Goal: Task Accomplishment & Management: Manage account settings

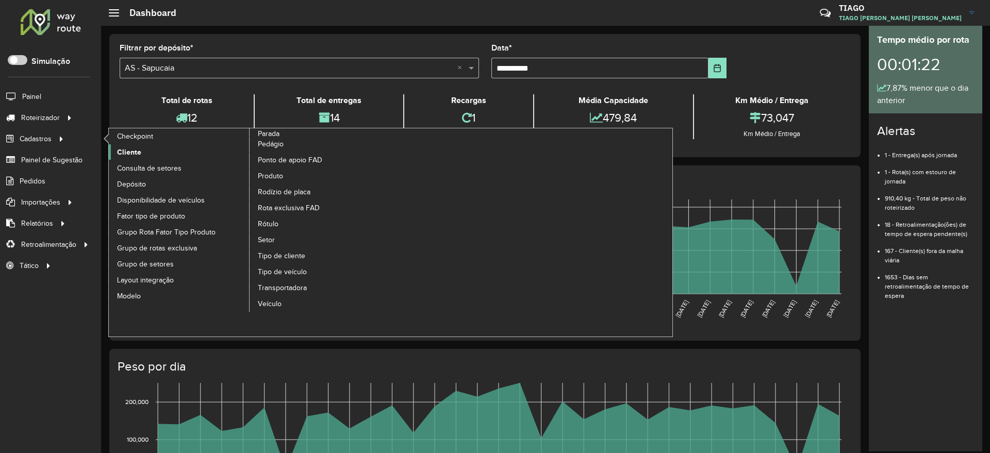
click at [138, 149] on span "Cliente" at bounding box center [129, 152] width 24 height 11
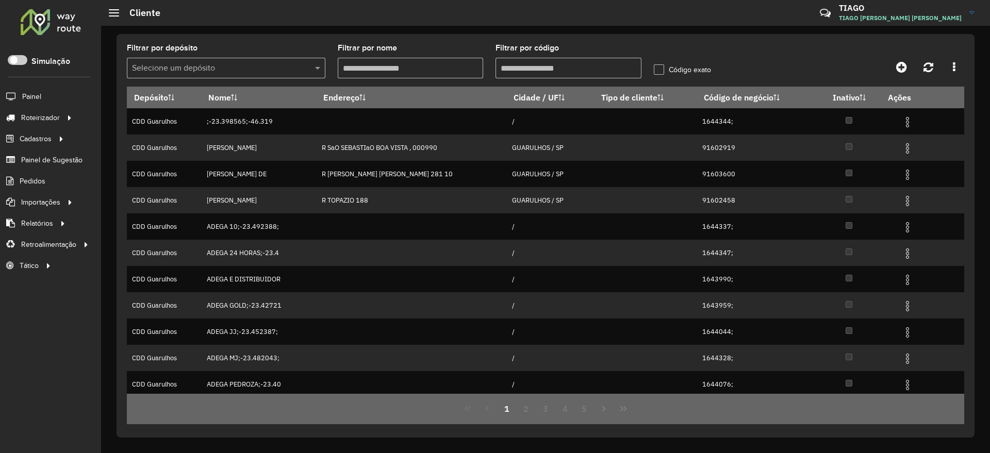
click at [248, 71] on input "text" at bounding box center [216, 68] width 168 height 12
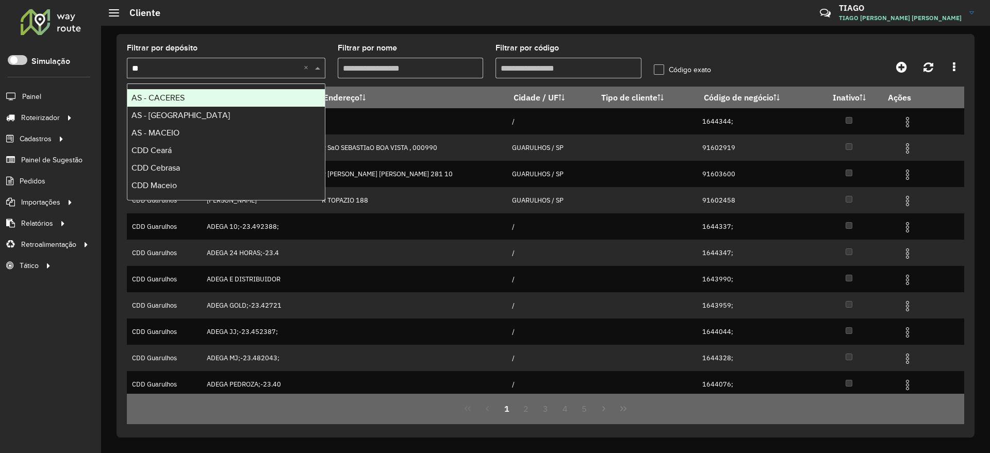
type input "***"
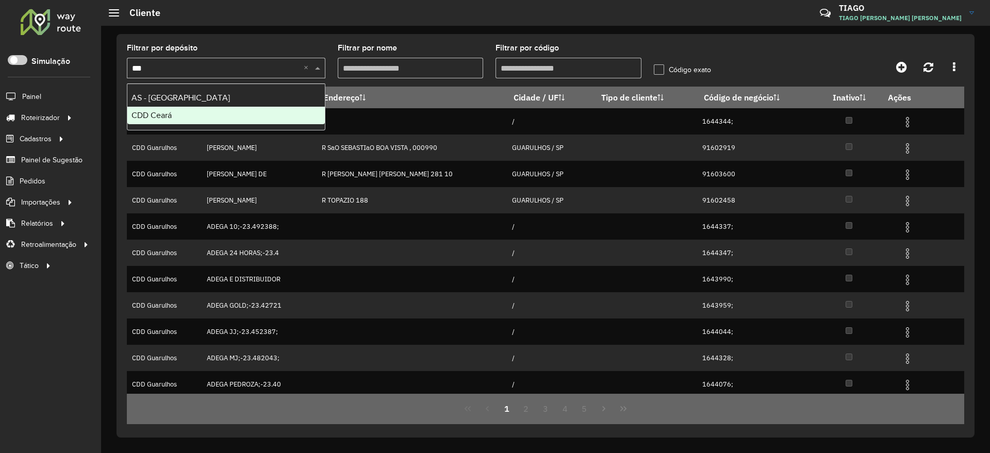
click at [219, 110] on div "CDD Ceará" at bounding box center [225, 116] width 197 height 18
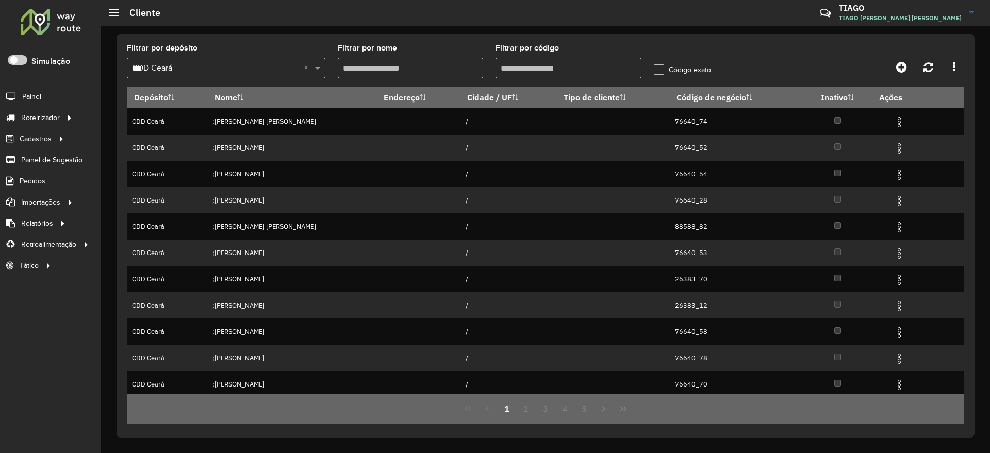
click at [528, 65] on input "Filtrar por código" at bounding box center [568, 68] width 146 height 21
paste input "*****"
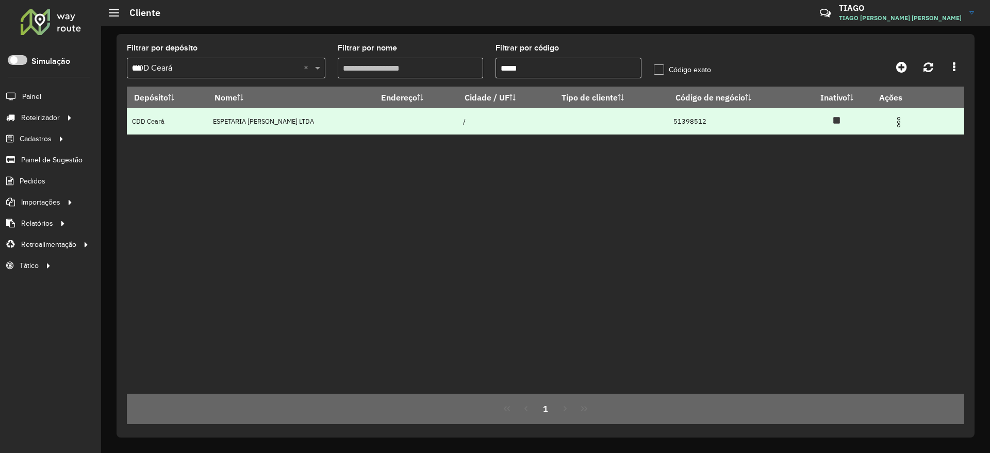
type input "*****"
click at [901, 124] on img at bounding box center [898, 122] width 12 height 12
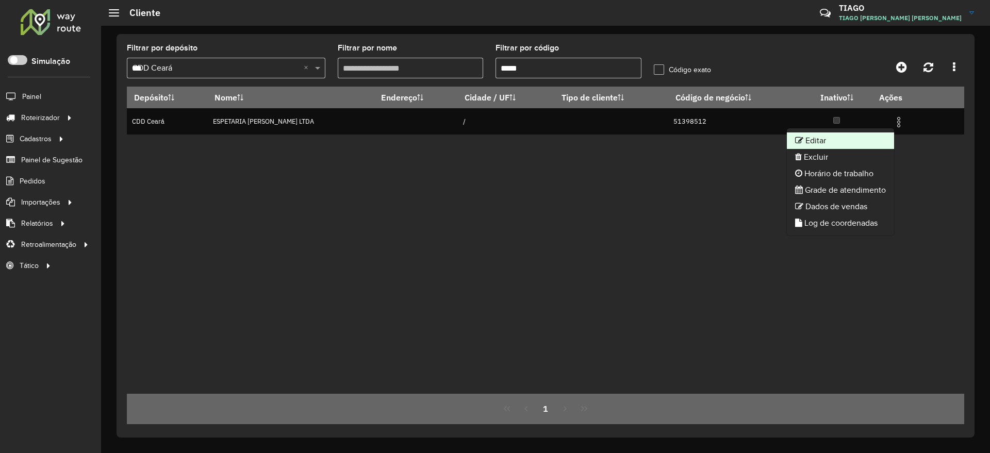
click at [845, 139] on li "Editar" at bounding box center [839, 140] width 107 height 16
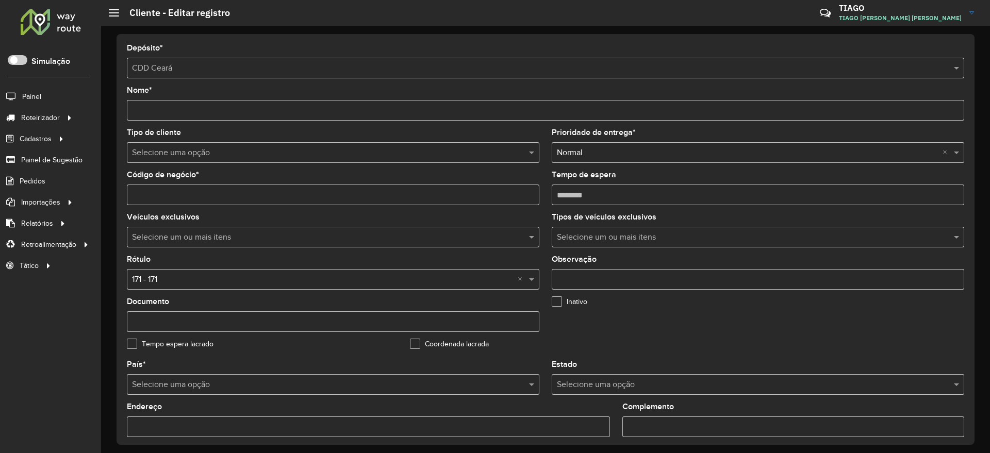
click at [311, 147] on input "text" at bounding box center [322, 153] width 381 height 12
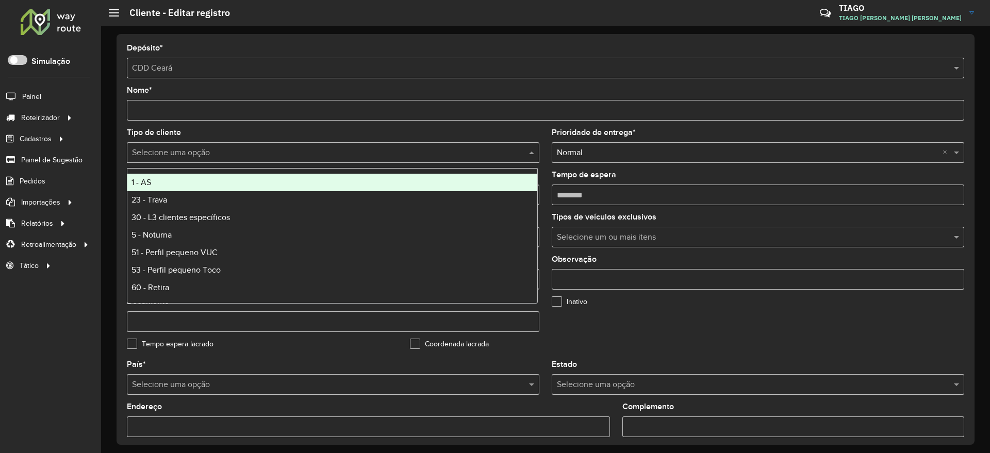
type input "*"
click at [250, 184] on div "5 - Noturna" at bounding box center [332, 183] width 410 height 18
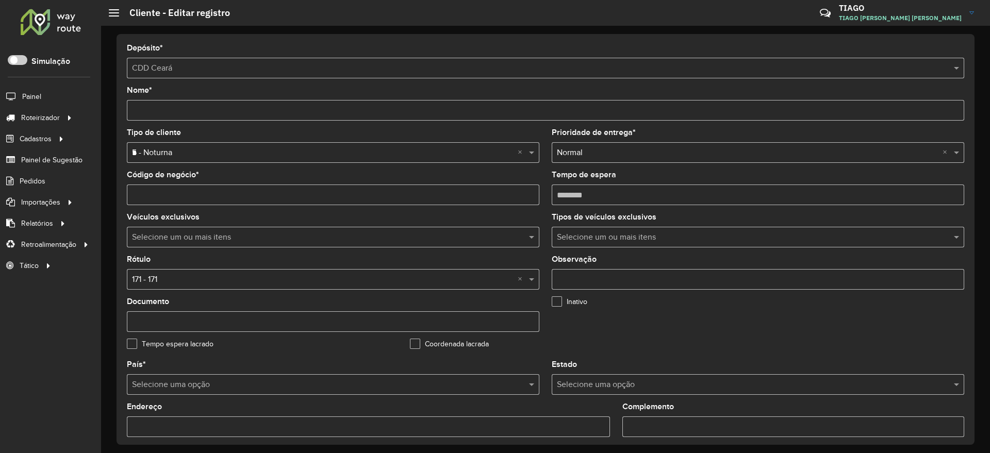
click at [412, 106] on input "Nome *" at bounding box center [545, 110] width 837 height 21
click at [397, 277] on input "text" at bounding box center [322, 280] width 381 height 12
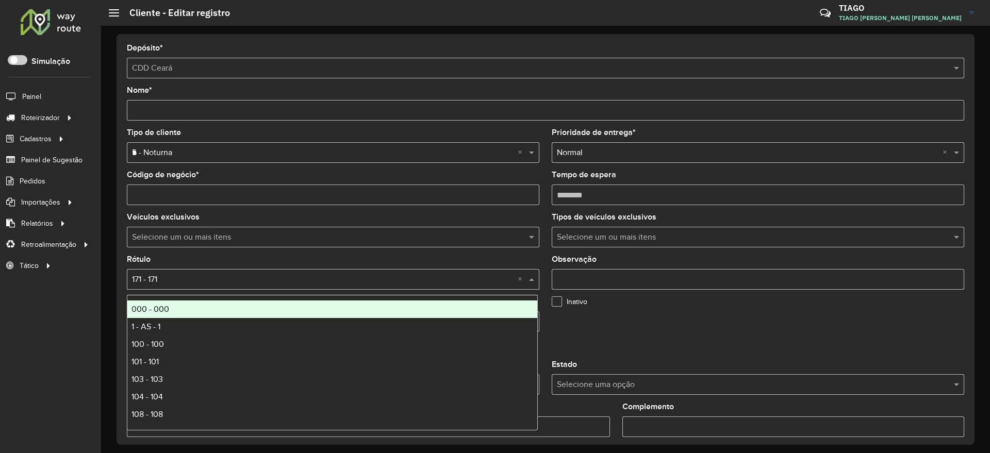
type input "*"
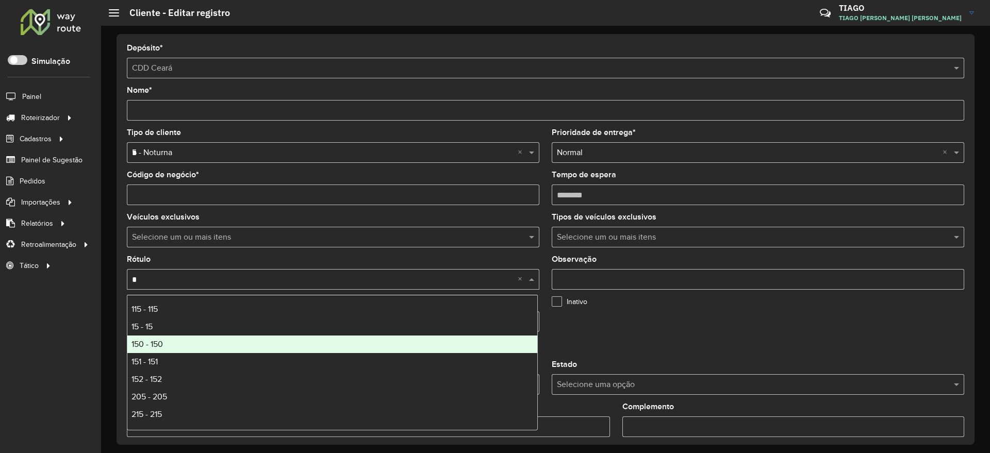
scroll to position [129, 0]
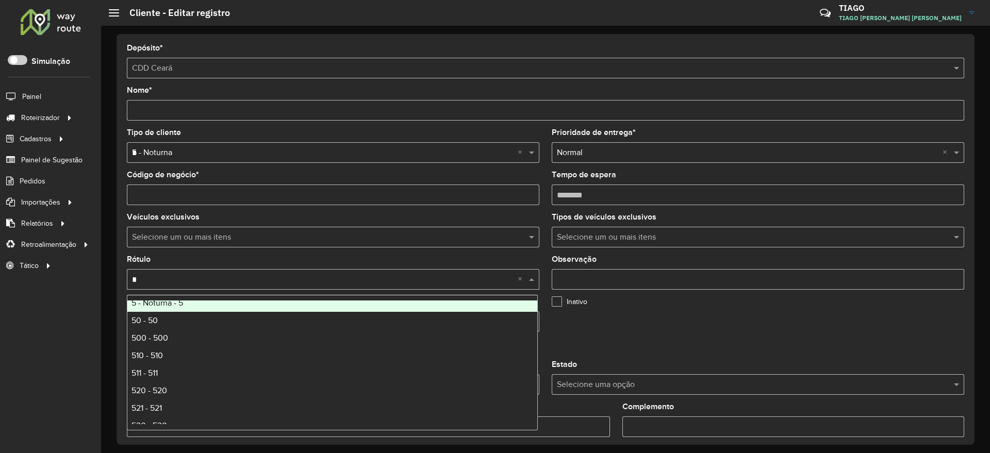
click at [228, 304] on div "5 - Noturna - 5" at bounding box center [332, 303] width 410 height 18
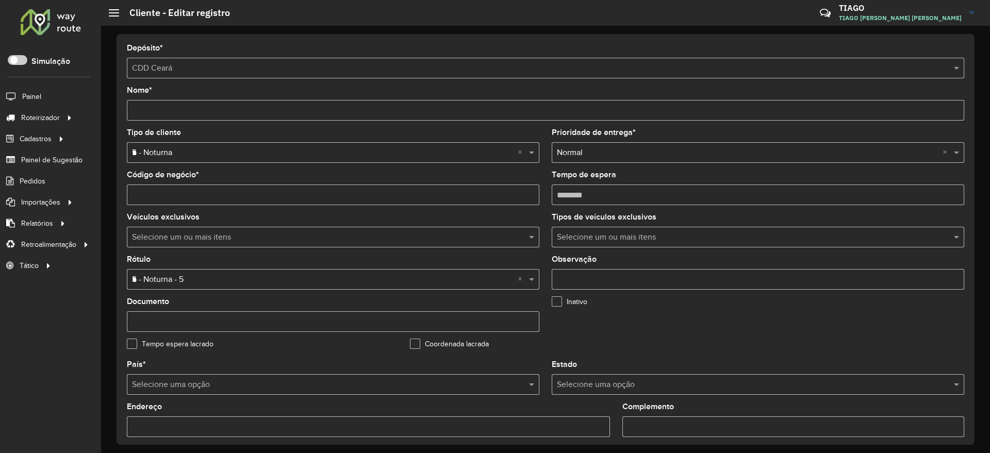
click at [659, 334] on formly-field "Inativo" at bounding box center [686, 319] width 283 height 42
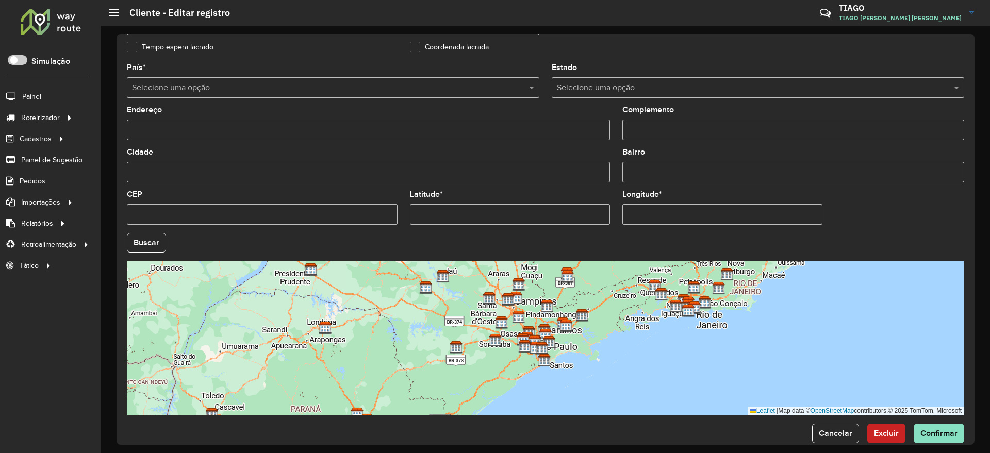
scroll to position [314, 0]
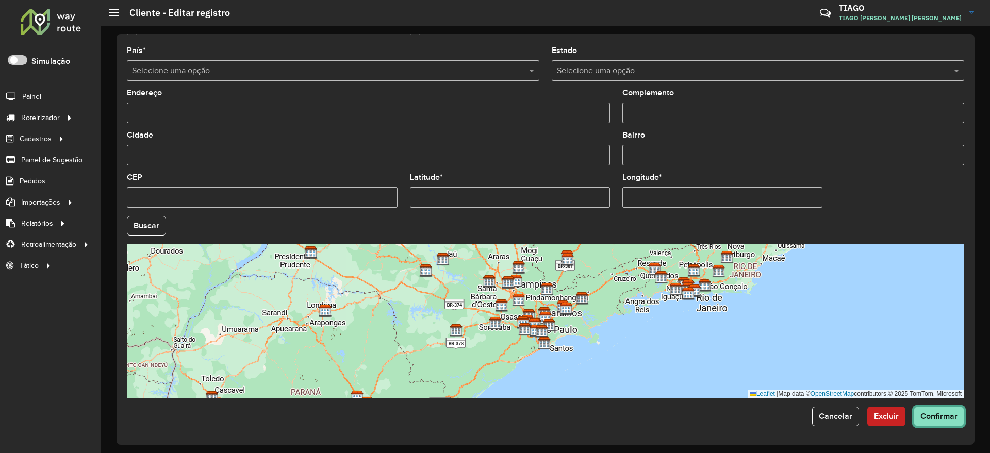
click at [930, 421] on button "Confirmar" at bounding box center [938, 417] width 51 height 20
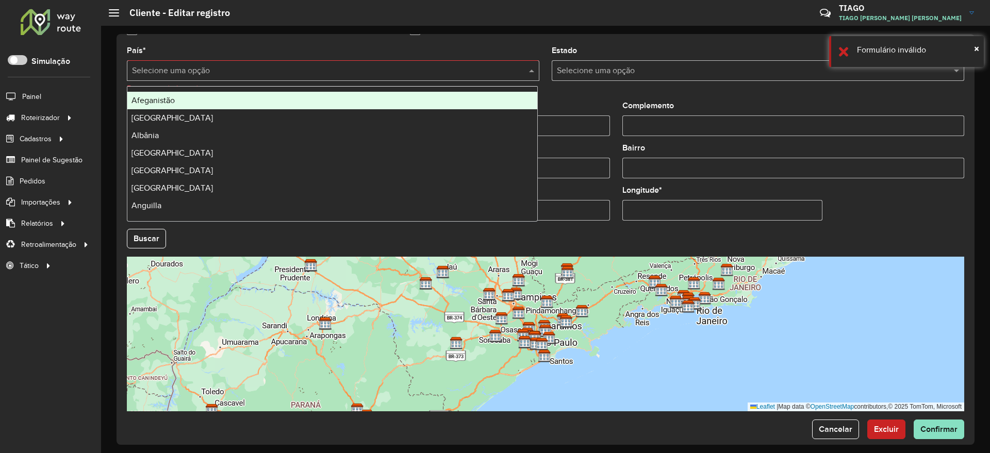
click at [261, 70] on input "text" at bounding box center [322, 71] width 381 height 12
type input "***"
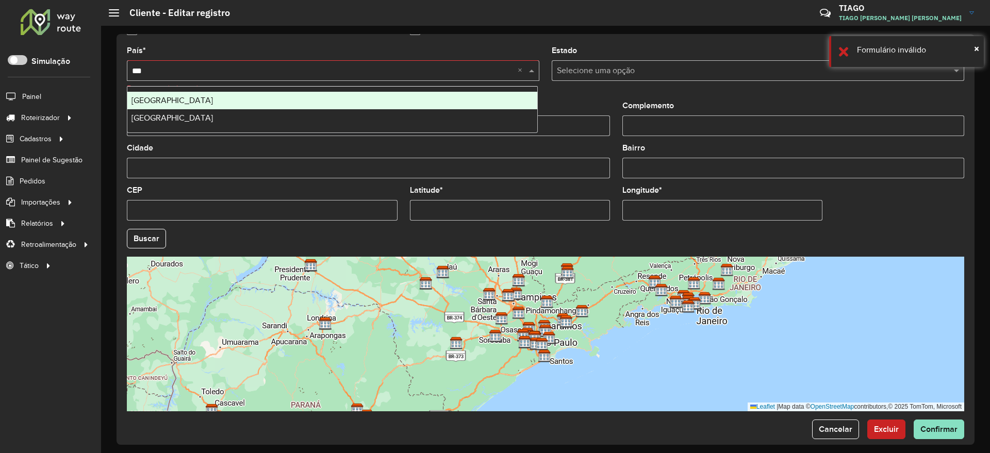
click at [224, 102] on div "[GEOGRAPHIC_DATA]" at bounding box center [332, 101] width 410 height 18
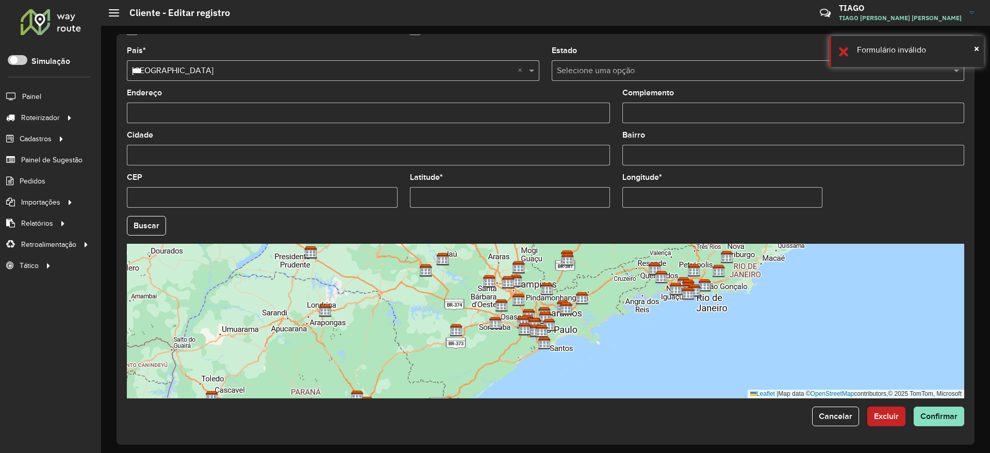
click at [857, 197] on formly-group "País * Selecione uma opção × Brasil *** × Estado Selecione uma opção Endereço C…" at bounding box center [545, 222] width 849 height 351
click at [937, 409] on button "Confirmar" at bounding box center [938, 417] width 51 height 20
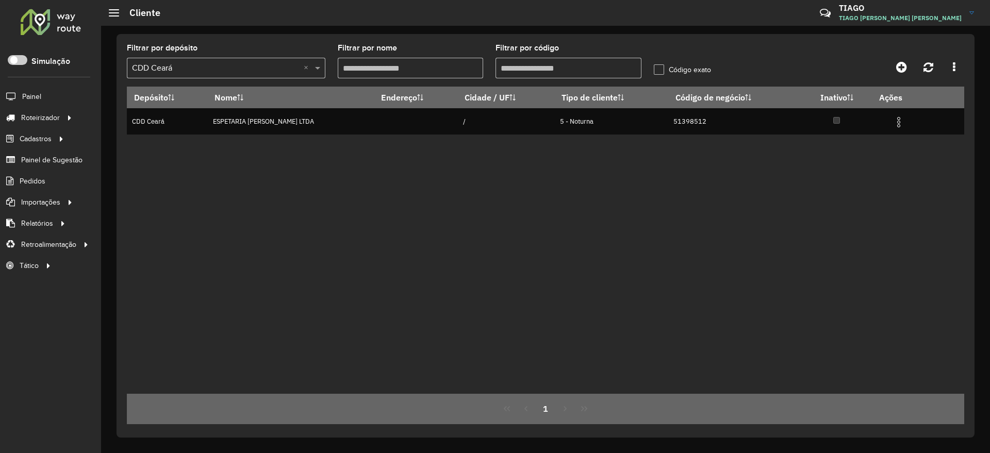
drag, startPoint x: 525, startPoint y: 62, endPoint x: 356, endPoint y: 68, distance: 169.7
click at [356, 68] on formly-group "Filtrar por depósito Selecione um depósito × CDD Ceará × Filtrar por nome Filtr…" at bounding box center [437, 65] width 632 height 42
paste input "text"
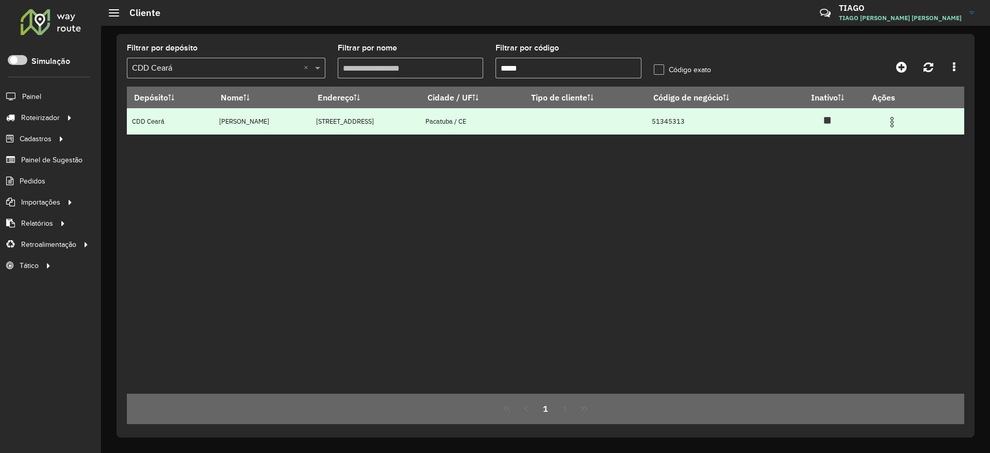
type input "*****"
click at [897, 122] on img at bounding box center [891, 122] width 12 height 12
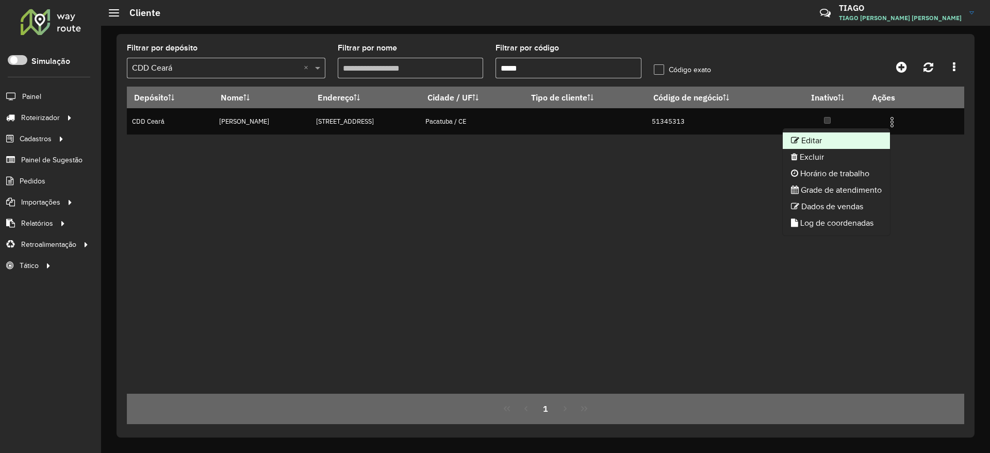
click at [837, 146] on li "Editar" at bounding box center [835, 140] width 107 height 16
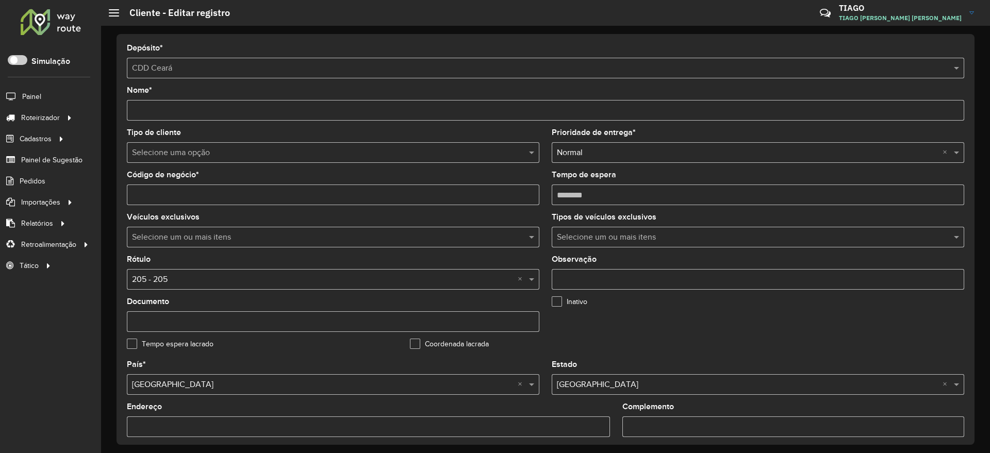
click at [222, 155] on input "text" at bounding box center [322, 153] width 381 height 12
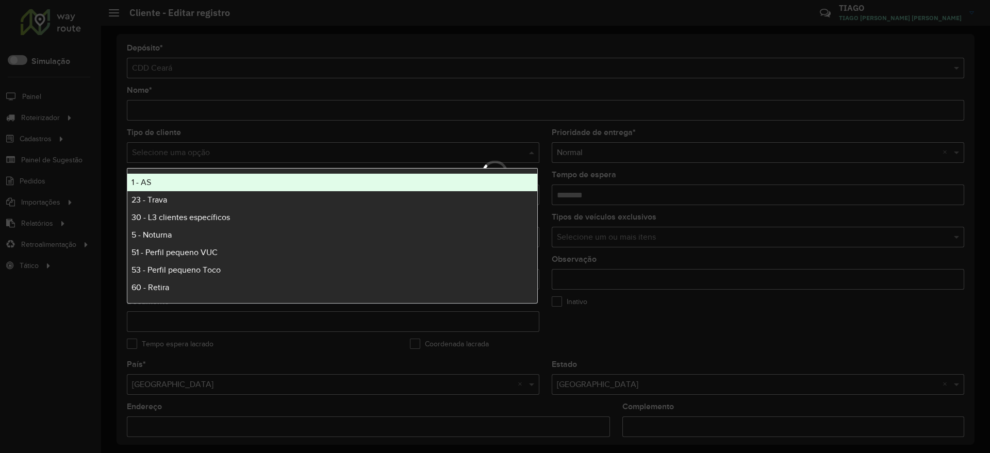
type input "*"
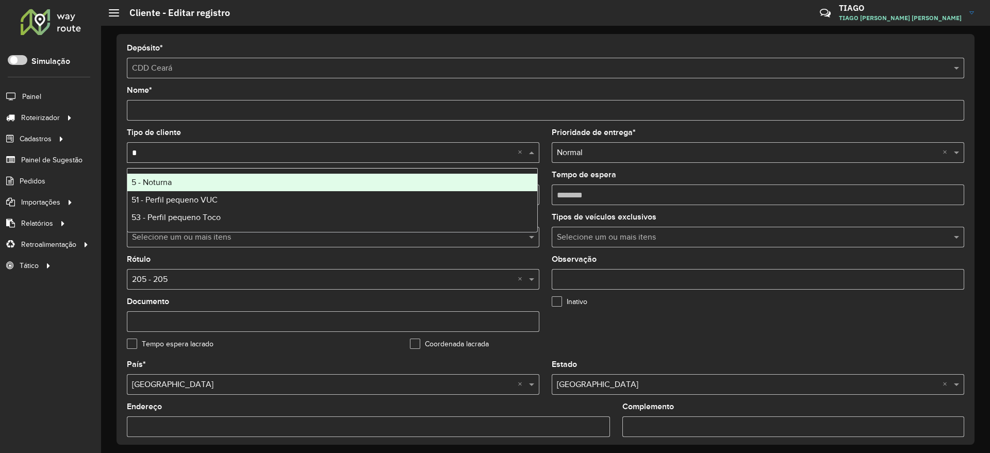
click at [188, 186] on div "5 - Noturna" at bounding box center [332, 183] width 410 height 18
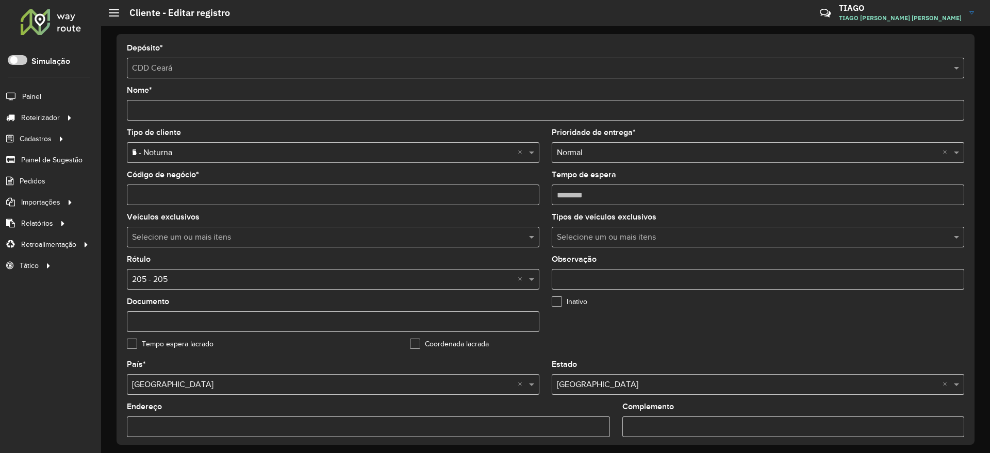
click at [655, 331] on formly-field "Inativo" at bounding box center [686, 319] width 283 height 42
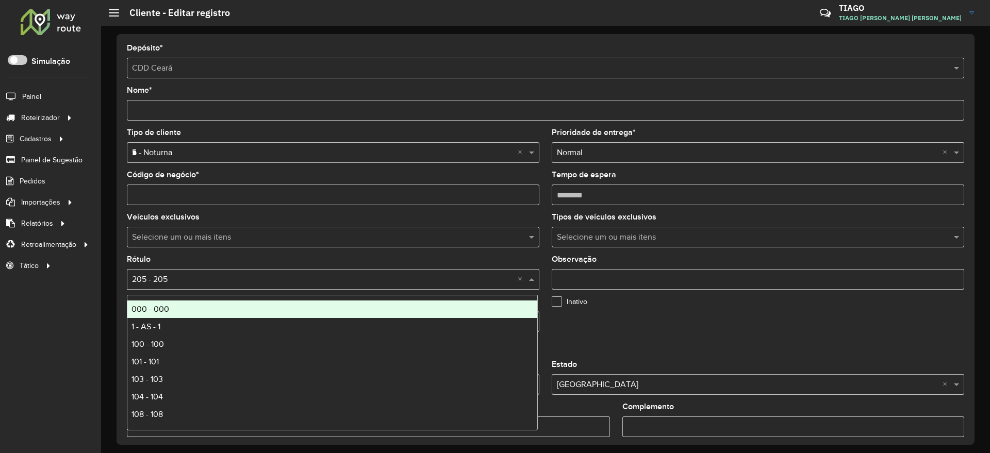
click at [362, 278] on input "text" at bounding box center [322, 280] width 381 height 12
type input "*"
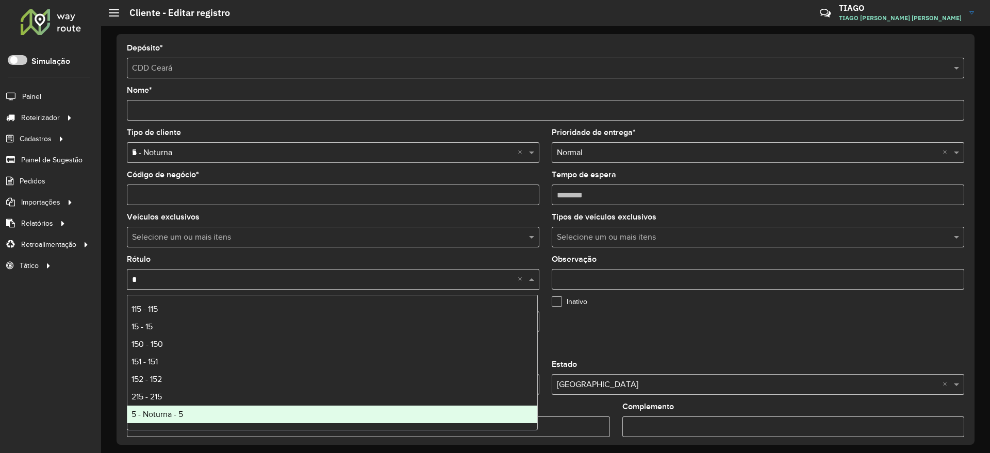
click at [172, 411] on span "5 - Noturna - 5" at bounding box center [157, 414] width 52 height 9
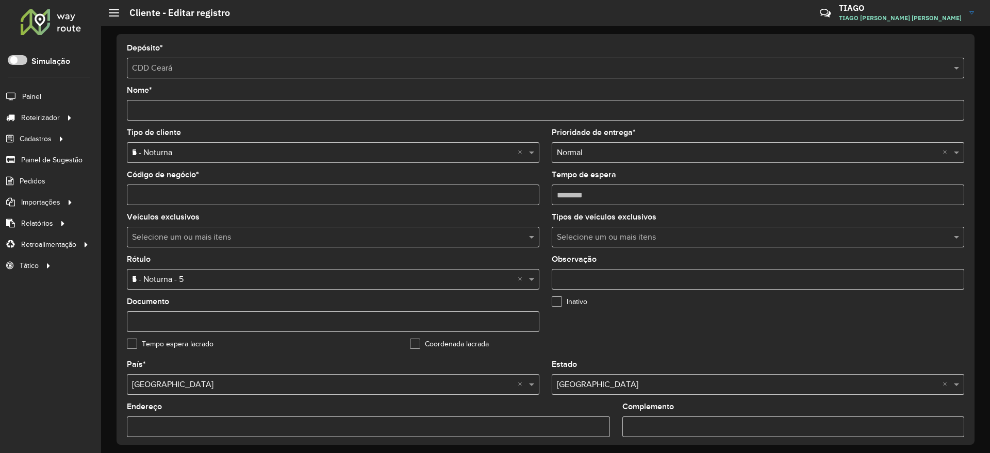
click at [746, 345] on formly-group "Tipo de cliente Selecione uma opção × 5 - Noturna * × Prioridade de entrega * S…" at bounding box center [545, 245] width 849 height 232
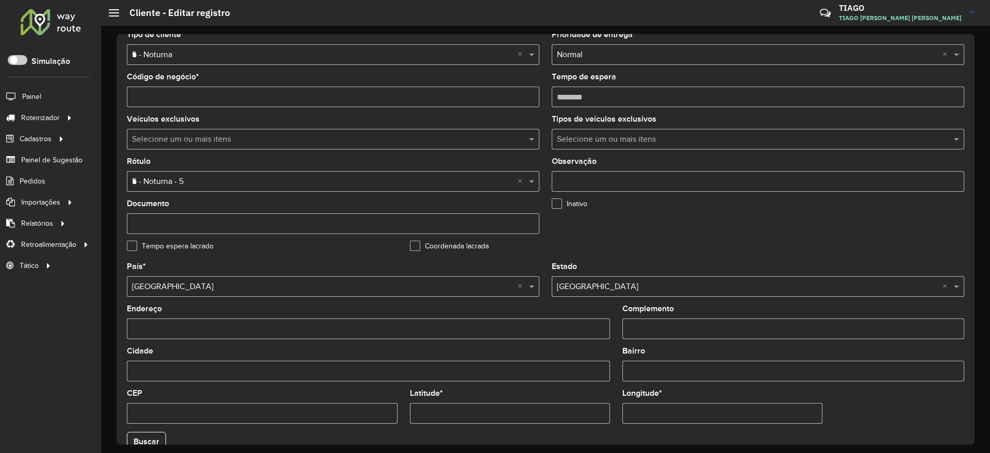
scroll to position [314, 0]
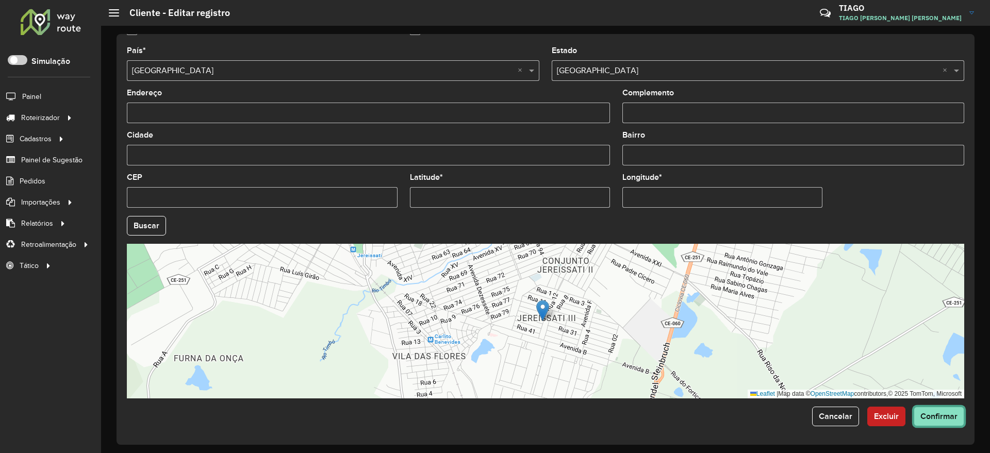
click at [955, 412] on button "Confirmar" at bounding box center [938, 417] width 51 height 20
